Goal: Task Accomplishment & Management: Manage account settings

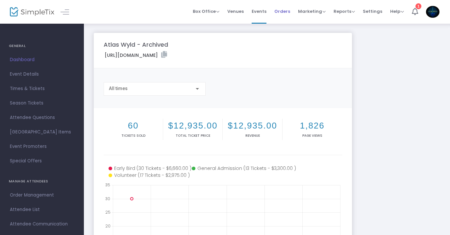
click at [288, 10] on span "Orders" at bounding box center [283, 11] width 16 height 17
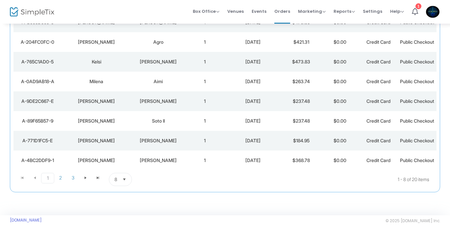
scroll to position [147, 0]
click at [87, 180] on span "Go to the next page" at bounding box center [85, 178] width 5 height 5
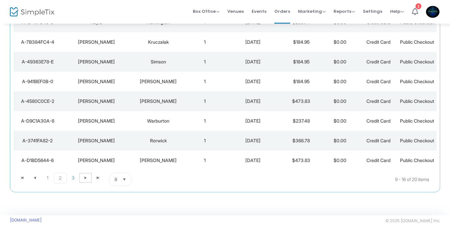
scroll to position [131, 0]
click at [87, 181] on span "Go to the next page" at bounding box center [85, 178] width 5 height 5
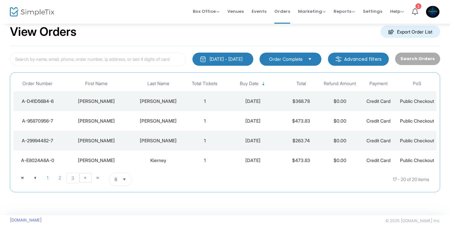
scroll to position [40, 0]
